Goal: Task Accomplishment & Management: Complete application form

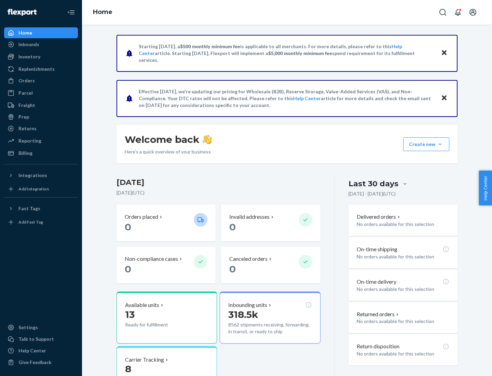
click at [440, 144] on button "Create new Create new inbound Create new order Create new product" at bounding box center [426, 144] width 46 height 14
click at [41, 44] on div "Inbounds" at bounding box center [41, 45] width 72 height 10
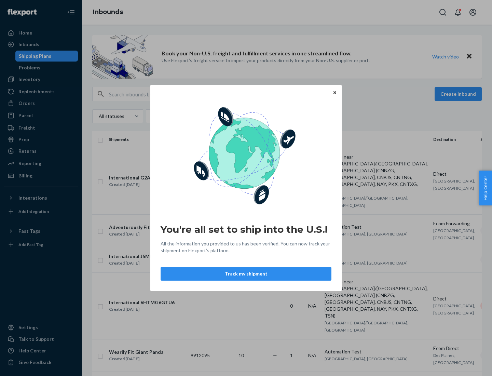
click at [334, 92] on icon "Close" at bounding box center [334, 92] width 3 height 3
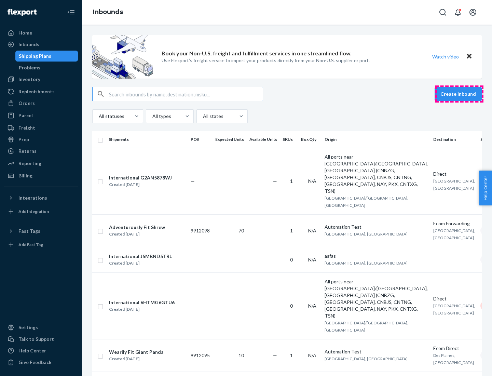
click at [459, 94] on button "Create inbound" at bounding box center [458, 94] width 47 height 14
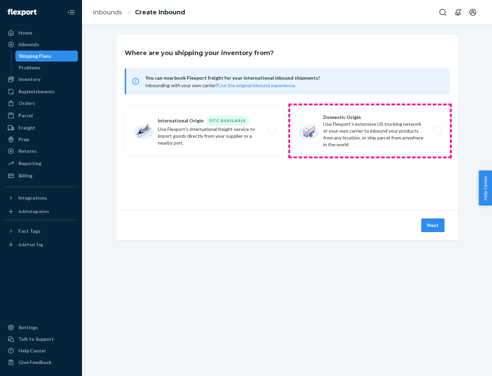
click at [370, 131] on label "Domestic Origin Use Flexport’s extensive US trucking network or your own carrie…" at bounding box center [370, 130] width 160 height 51
click at [437, 131] on input "Domestic Origin Use Flexport’s extensive US trucking network or your own carrie…" at bounding box center [439, 131] width 4 height 4
radio input "true"
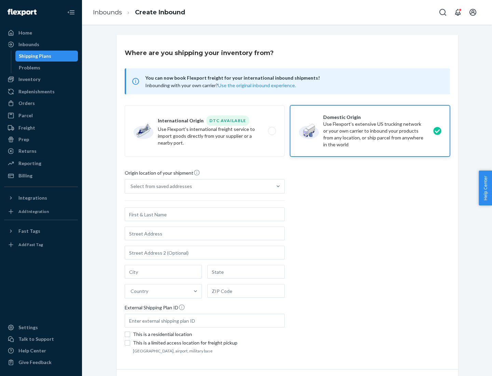
click at [198, 186] on div "Select from saved addresses" at bounding box center [198, 186] width 147 height 14
click at [131, 186] on input "Select from saved addresses" at bounding box center [131, 186] width 1 height 7
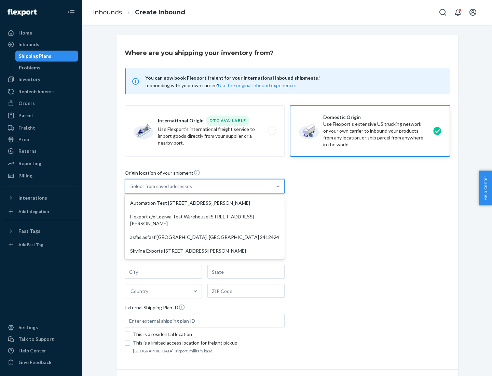
scroll to position [3, 0]
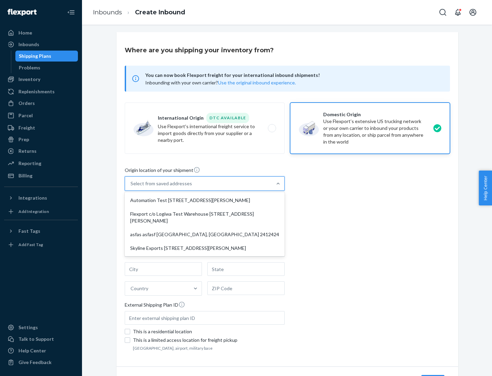
click at [205, 200] on div "Automation Test [STREET_ADDRESS][PERSON_NAME]" at bounding box center [204, 200] width 157 height 14
click at [131, 187] on input "option Automation Test [STREET_ADDRESS][PERSON_NAME] focused, 1 of 4. 4 results…" at bounding box center [131, 183] width 1 height 7
type input "Automation Test"
type input "9th Floor"
type input "[GEOGRAPHIC_DATA]"
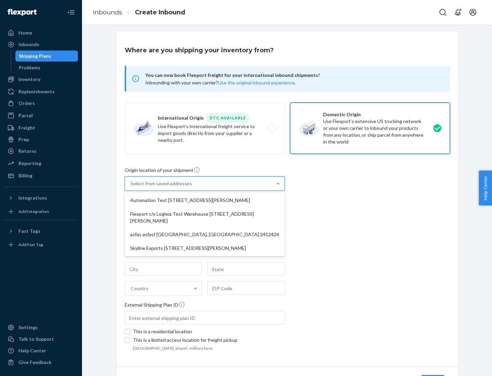
type input "CA"
type input "94104"
type input "[STREET_ADDRESS][PERSON_NAME]"
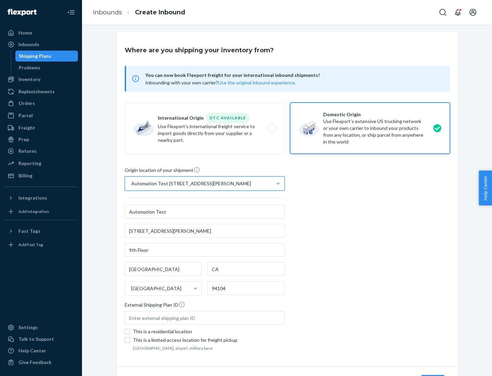
scroll to position [40, 0]
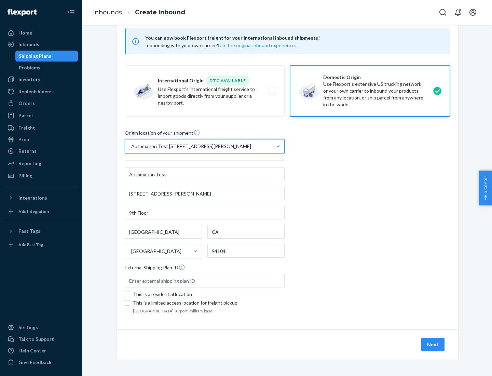
click at [433, 344] on button "Next" at bounding box center [432, 345] width 23 height 14
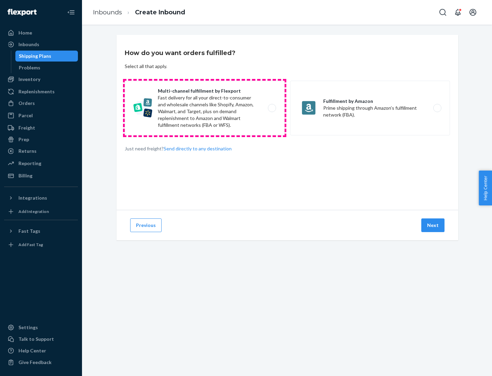
click at [205, 108] on label "Multi-channel fulfillment by Flexport Fast delivery for all your direct-to-cons…" at bounding box center [205, 108] width 160 height 55
click at [272, 108] on input "Multi-channel fulfillment by Flexport Fast delivery for all your direct-to-cons…" at bounding box center [274, 108] width 4 height 4
radio input "true"
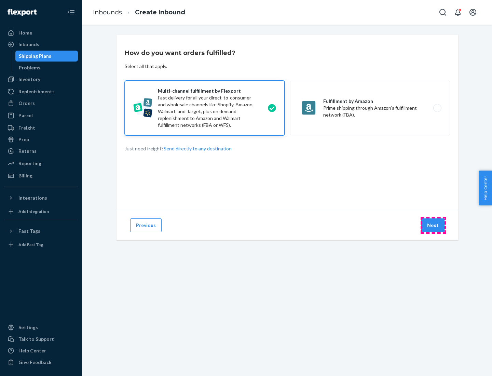
click at [433, 225] on button "Next" at bounding box center [432, 225] width 23 height 14
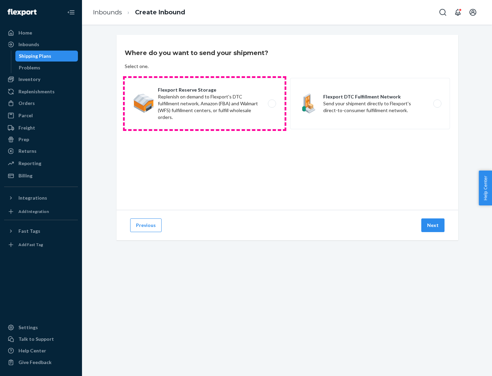
click at [205, 104] on label "Flexport Reserve Storage Replenish on demand to Flexport's DTC fulfillment netw…" at bounding box center [205, 103] width 160 height 51
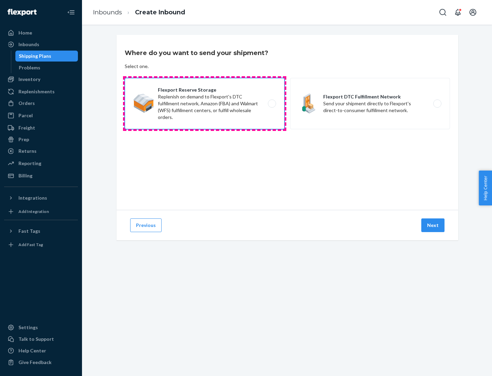
click at [272, 104] on input "Flexport Reserve Storage Replenish on demand to Flexport's DTC fulfillment netw…" at bounding box center [274, 103] width 4 height 4
radio input "true"
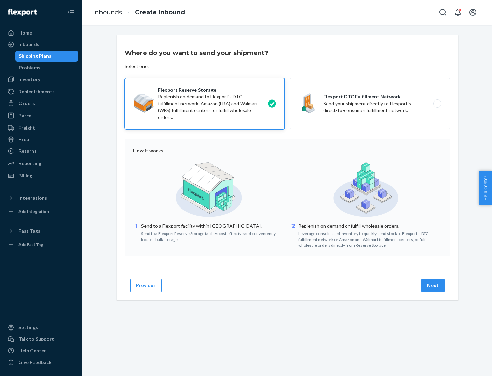
click at [433, 285] on button "Next" at bounding box center [432, 285] width 23 height 14
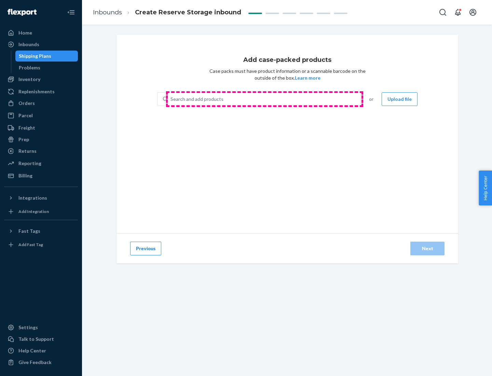
click at [264, 99] on div "Search and add products" at bounding box center [264, 99] width 193 height 12
click at [171, 99] on input "Search and add products" at bounding box center [170, 99] width 1 height 7
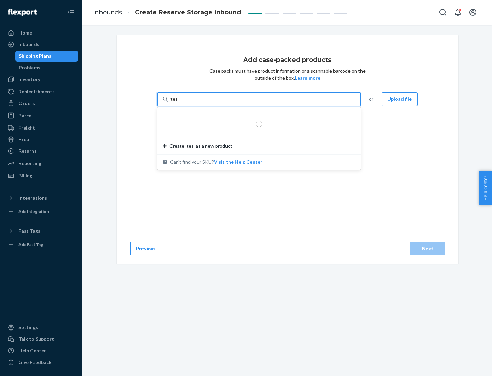
type input "test-syn"
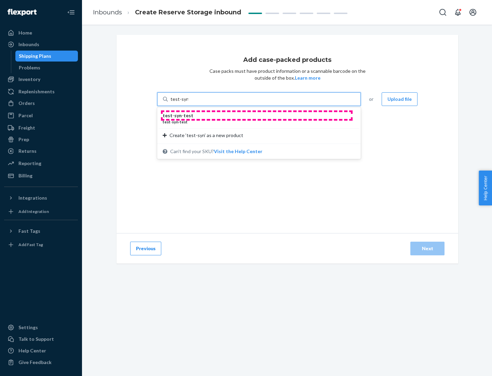
click at [257, 115] on div "test - syn - test" at bounding box center [256, 115] width 187 height 7
click at [188, 102] on input "test-syn" at bounding box center [179, 99] width 18 height 7
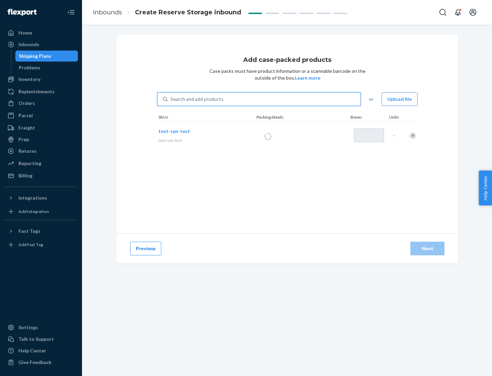
type input "1"
click at [427, 248] on div "Next" at bounding box center [427, 248] width 23 height 7
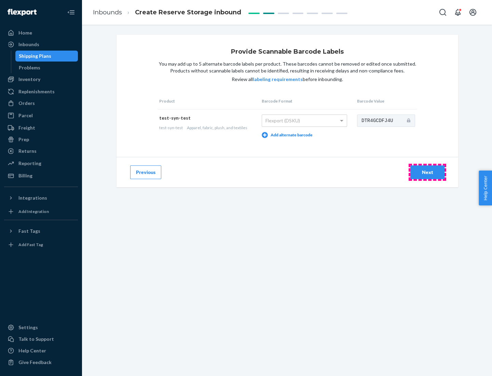
click at [427, 172] on div "Next" at bounding box center [427, 172] width 23 height 7
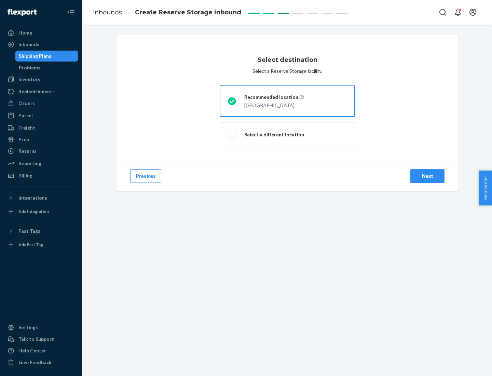
click at [427, 176] on div "Next" at bounding box center [427, 176] width 23 height 7
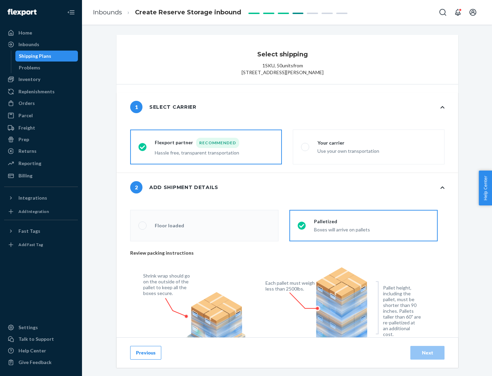
radio input "false"
type input "1"
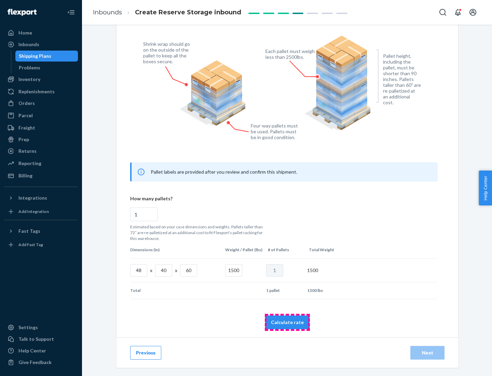
click at [287, 322] on button "Calculate rate" at bounding box center [287, 322] width 44 height 14
radio input "false"
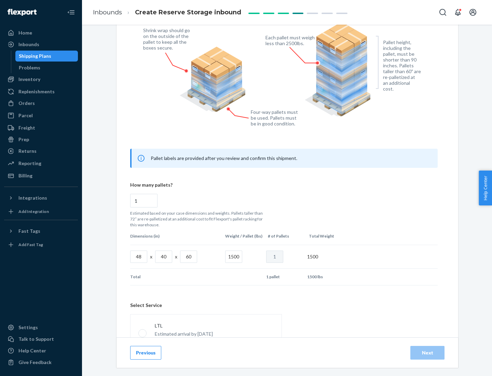
scroll to position [302, 0]
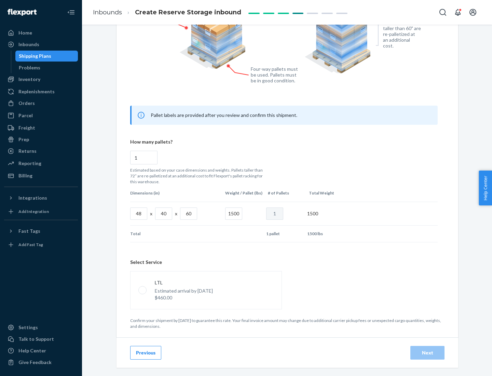
click at [206, 290] on p "Estimated arrival by [DATE]" at bounding box center [184, 290] width 58 height 7
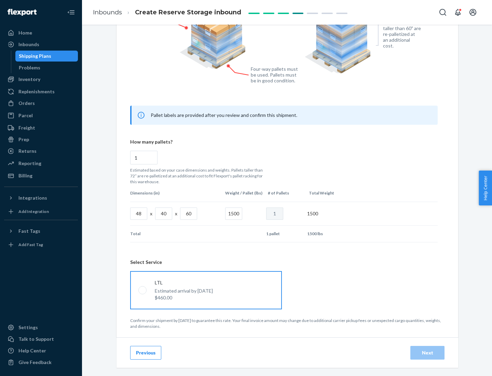
click at [143, 290] on input "LTL Estimated arrival by [DATE] $460.00" at bounding box center [140, 290] width 4 height 4
radio input "true"
radio input "false"
click at [427, 352] on div "Next" at bounding box center [427, 352] width 23 height 7
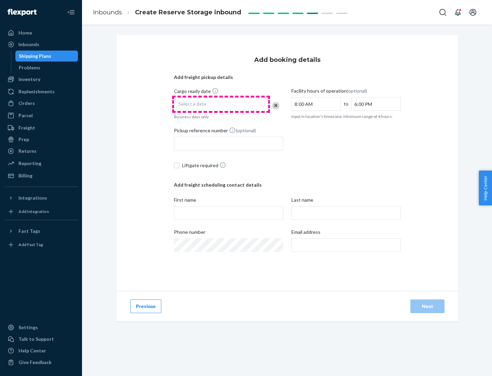
click at [221, 104] on div "Select a date" at bounding box center [221, 104] width 94 height 14
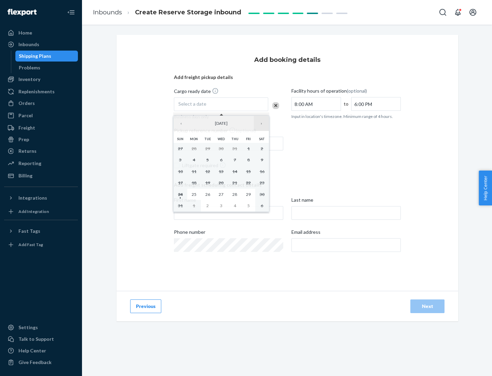
click at [261, 123] on button "›" at bounding box center [261, 123] width 15 height 15
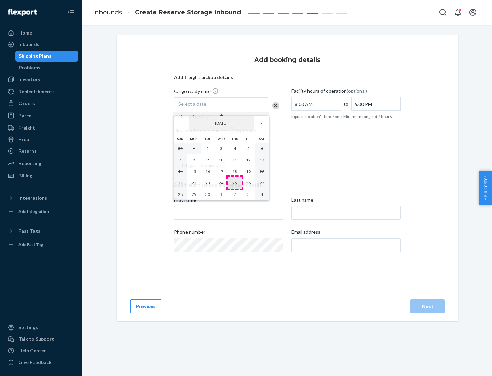
click at [235, 182] on abbr "25" at bounding box center [234, 182] width 5 height 5
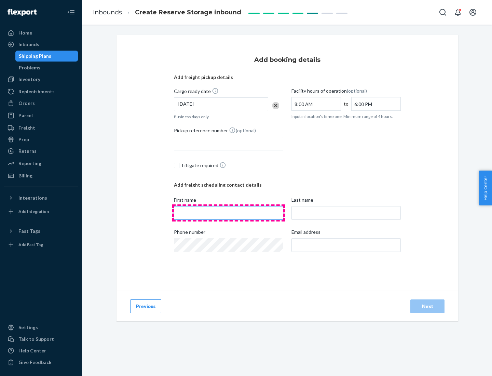
click at [229, 213] on input "First name" at bounding box center [228, 213] width 109 height 14
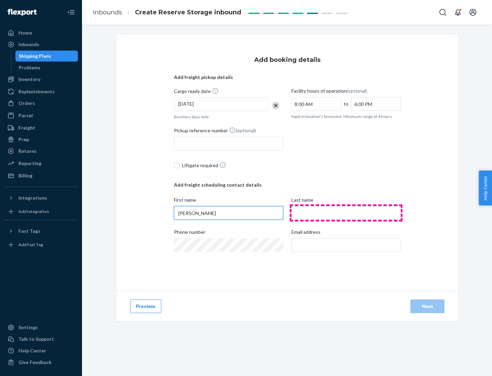
type input "[PERSON_NAME]"
click at [346, 213] on input "Last name" at bounding box center [345, 213] width 109 height 14
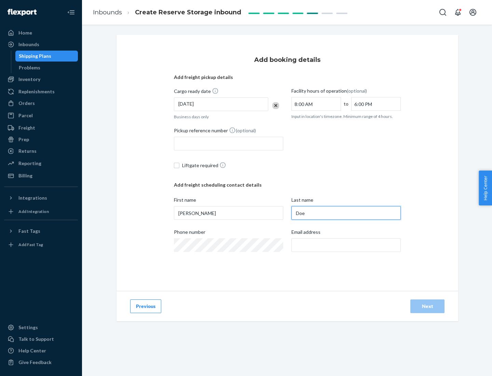
type input "Doe"
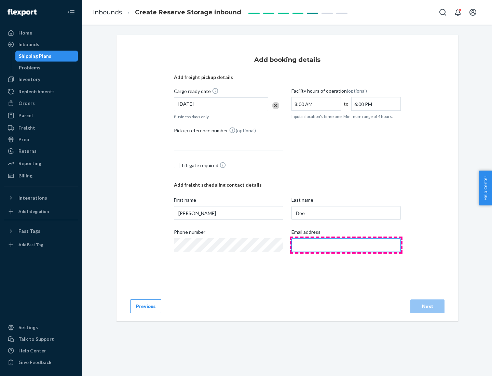
click at [346, 245] on input "Email address" at bounding box center [345, 245] width 109 height 14
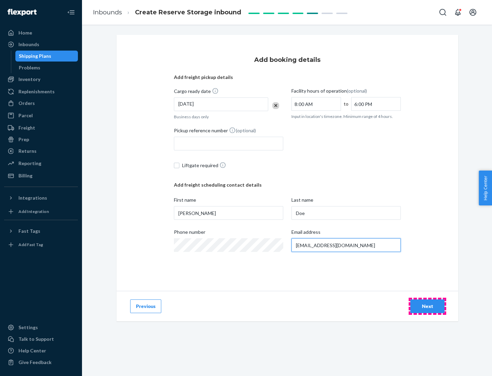
type input "[EMAIL_ADDRESS][DOMAIN_NAME]"
click at [427, 306] on div "Next" at bounding box center [427, 306] width 23 height 7
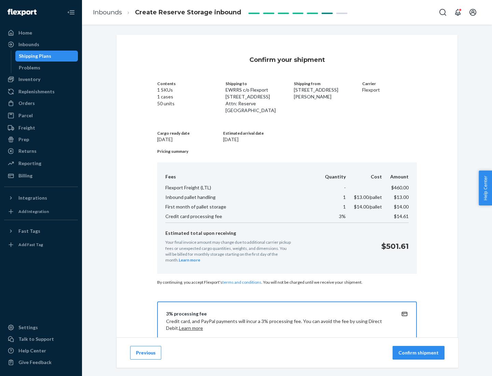
scroll to position [98, 0]
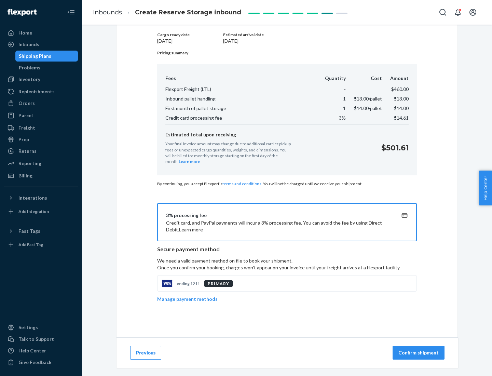
click at [419, 353] on p "Confirm shipment" at bounding box center [418, 352] width 40 height 7
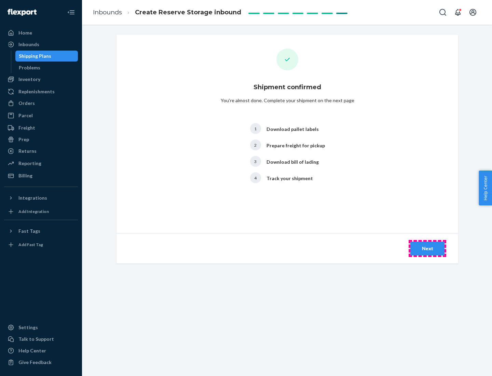
click at [427, 248] on div "Next" at bounding box center [427, 248] width 23 height 7
